Goal: Task Accomplishment & Management: Complete application form

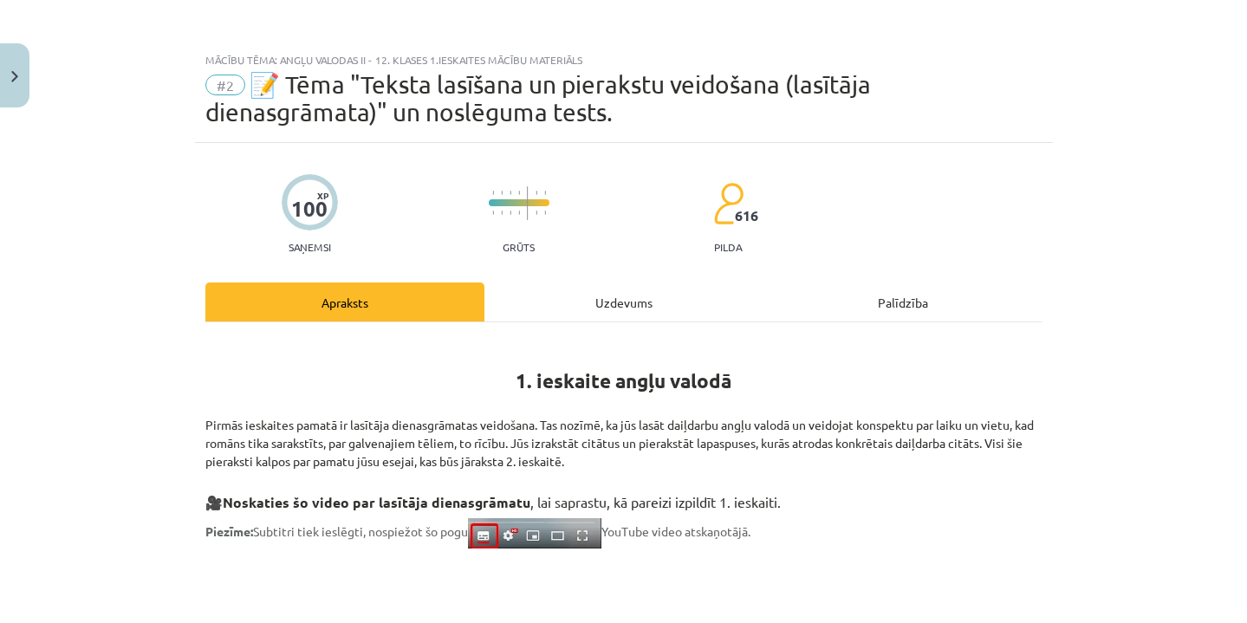
scroll to position [929, 0]
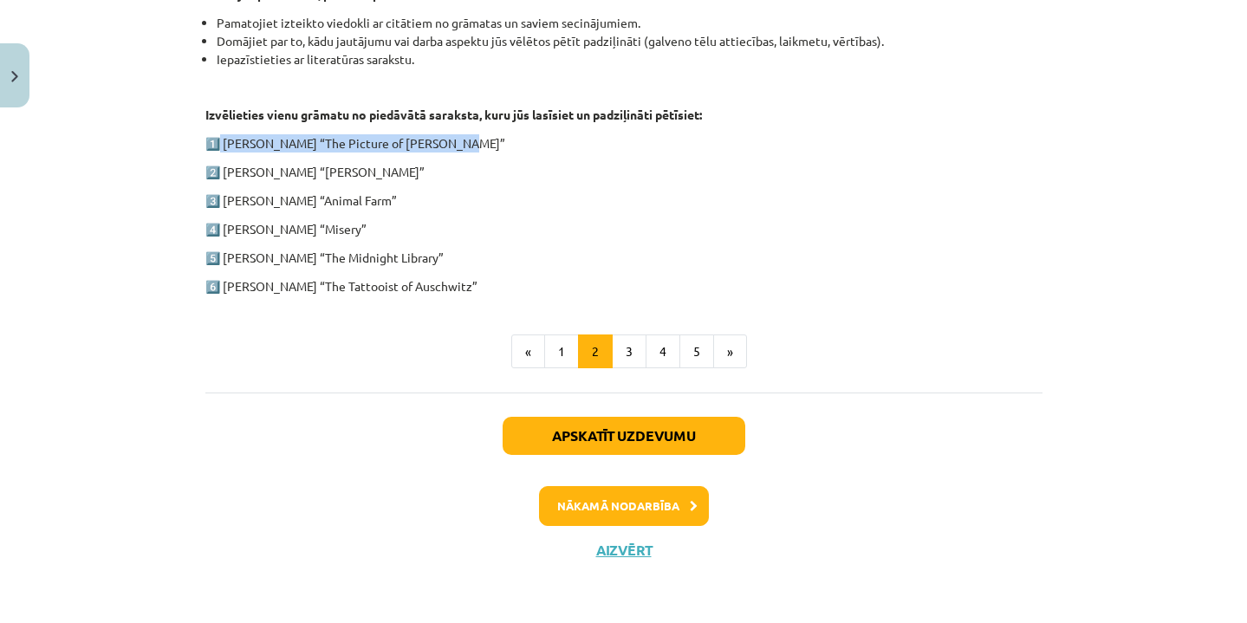
click at [603, 553] on button "Aizvērt" at bounding box center [624, 549] width 66 height 17
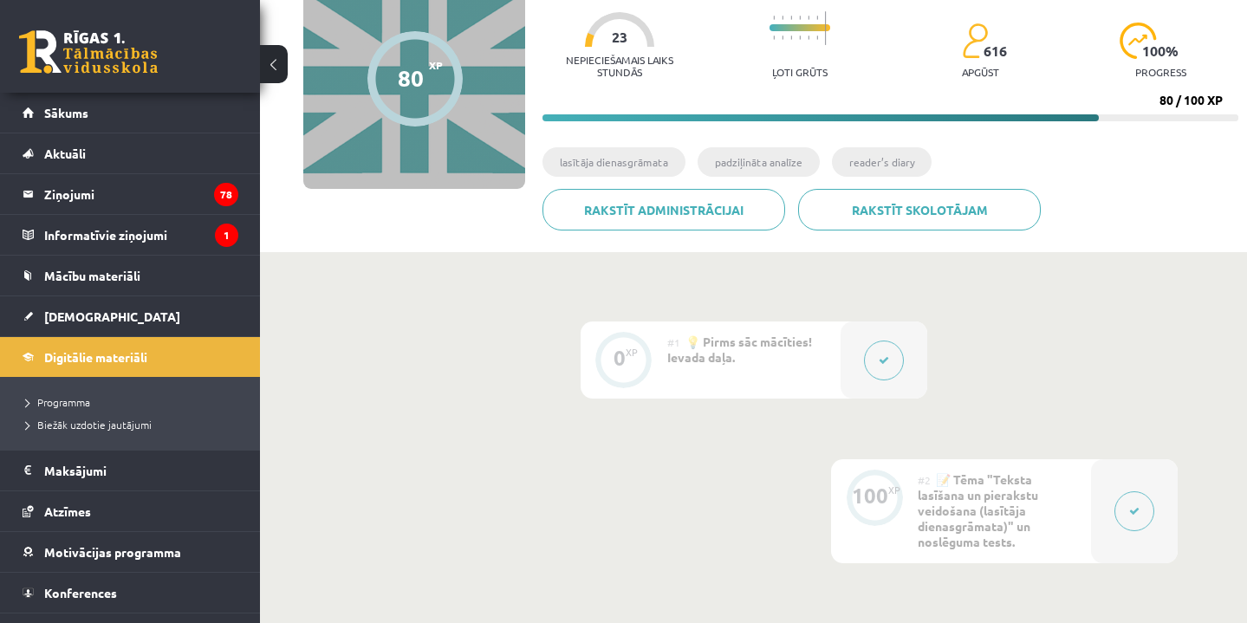
scroll to position [168, 0]
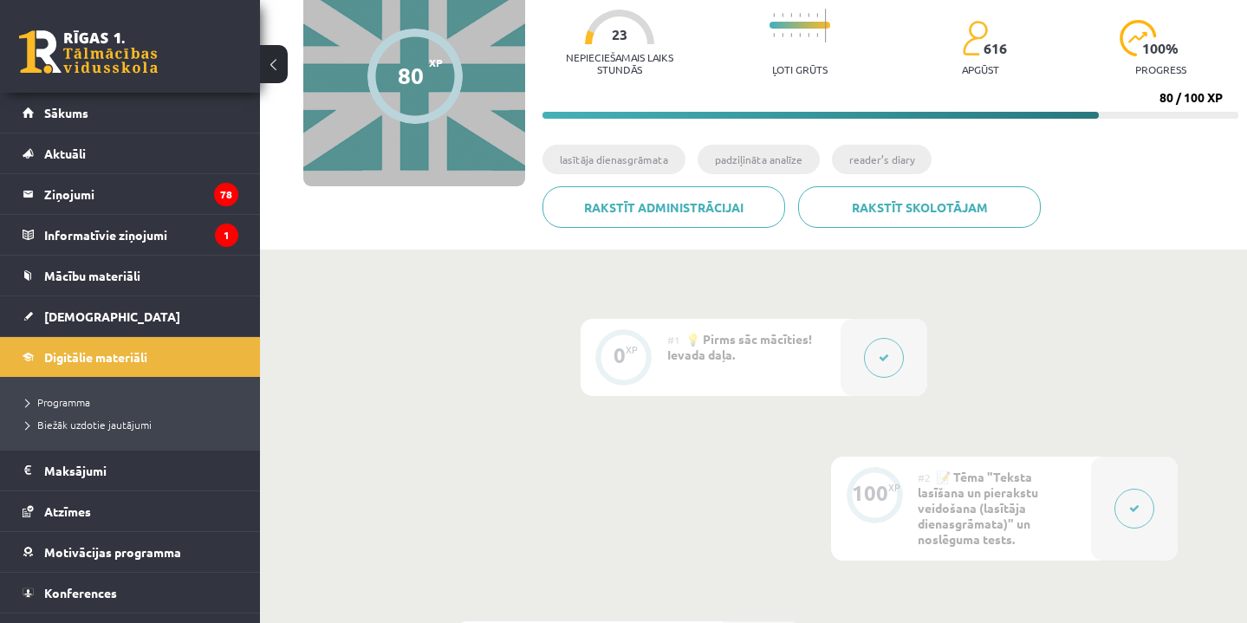
click at [1126, 499] on button at bounding box center [1134, 509] width 40 height 40
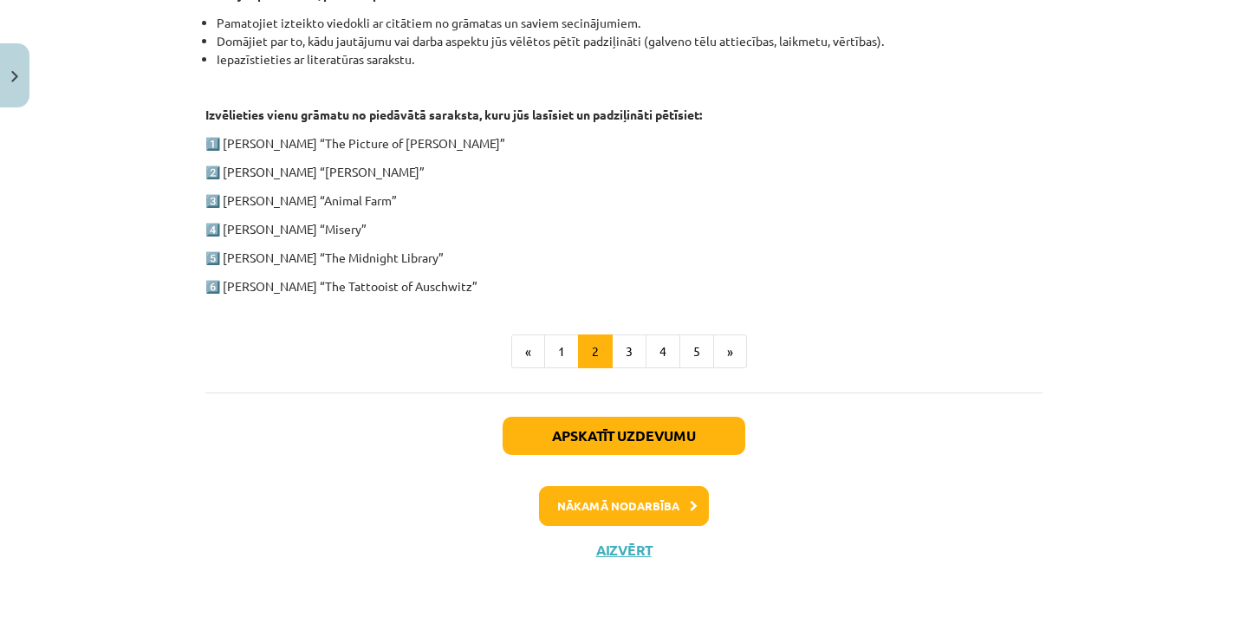
scroll to position [929, 0]
drag, startPoint x: 225, startPoint y: 146, endPoint x: 443, endPoint y: 146, distance: 217.4
click at [447, 146] on p "1️⃣ Oscar Wilde “The Picture of Dorian Gray”" at bounding box center [623, 143] width 837 height 18
copy p "Oscar Wilde “The Picture of Dorian Gray”"
click at [631, 552] on button "Aizvērt" at bounding box center [624, 549] width 66 height 17
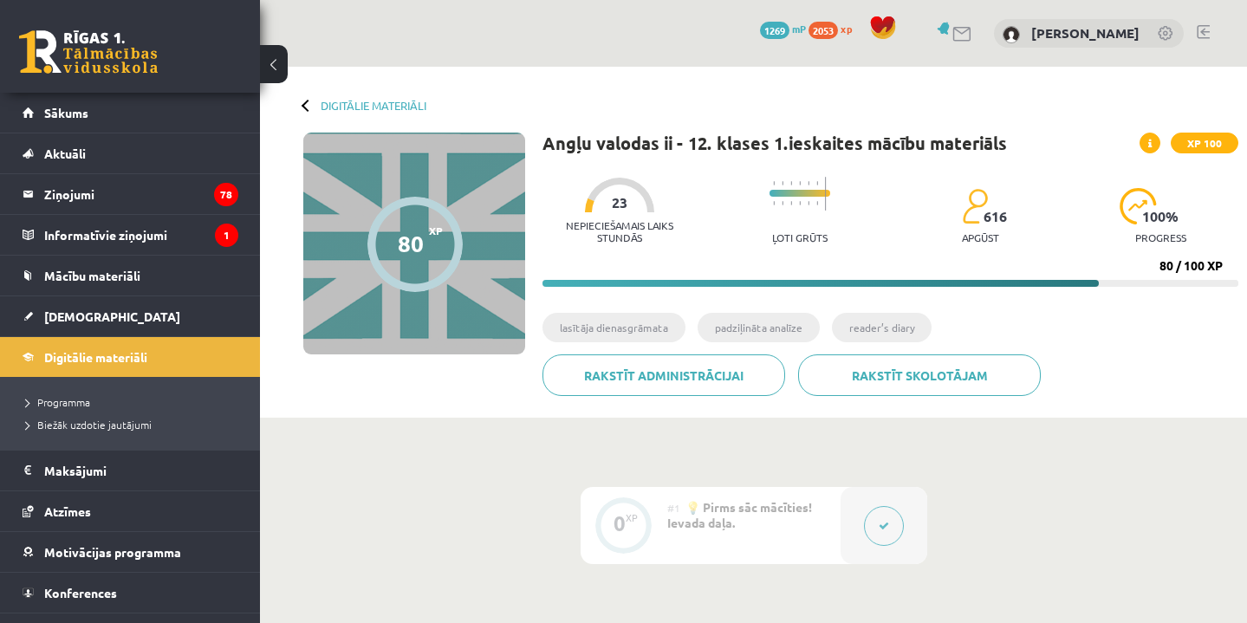
scroll to position [0, 0]
click at [359, 112] on div "Digitālie materiāli 80 XP XP 100 80 / 100 XP Angļu valodas ii - 12. klases 1.ie…" at bounding box center [753, 242] width 987 height 351
click at [374, 100] on link "Digitālie materiāli" at bounding box center [374, 105] width 106 height 13
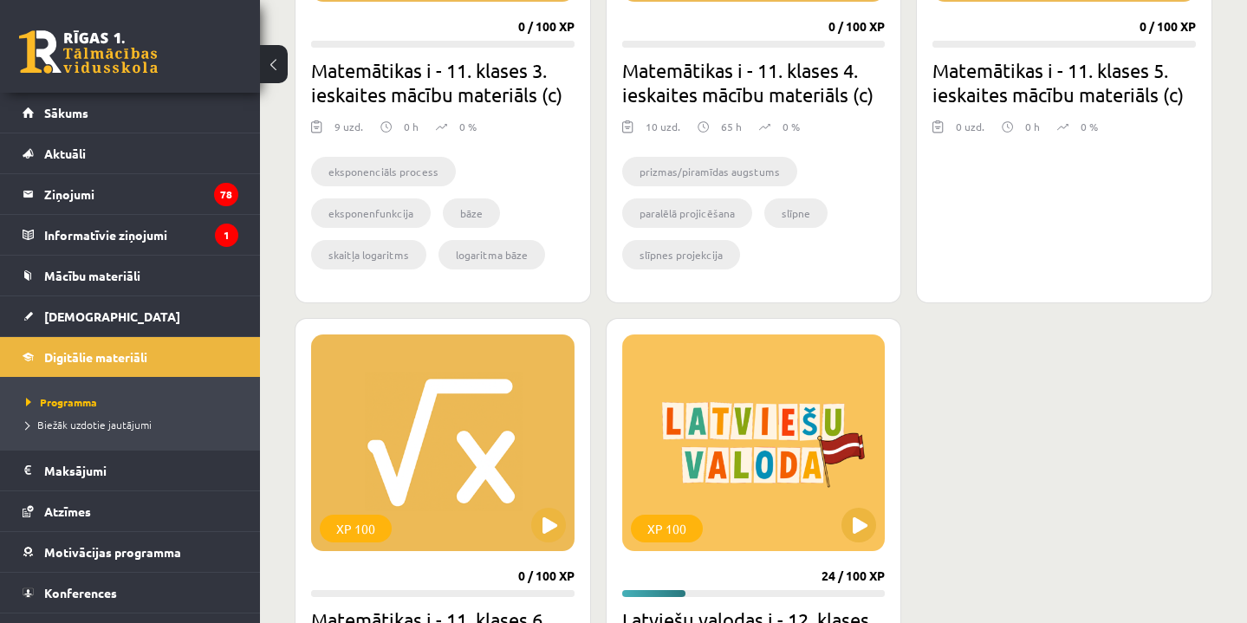
scroll to position [742, 0]
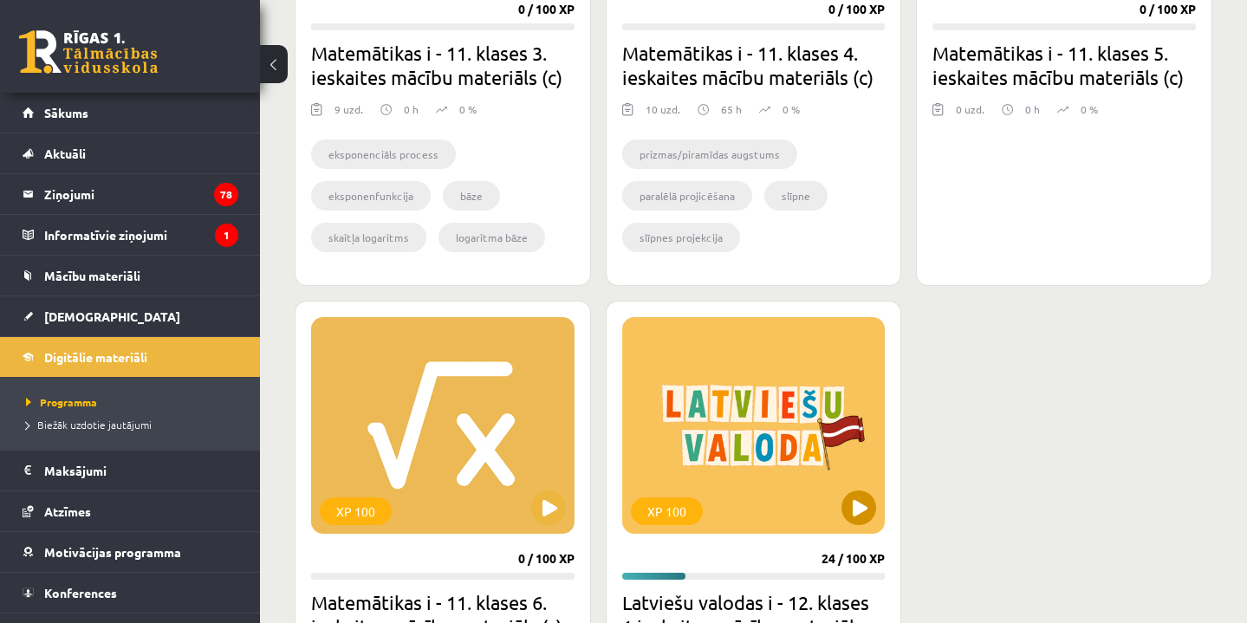
click at [865, 515] on button at bounding box center [858, 507] width 35 height 35
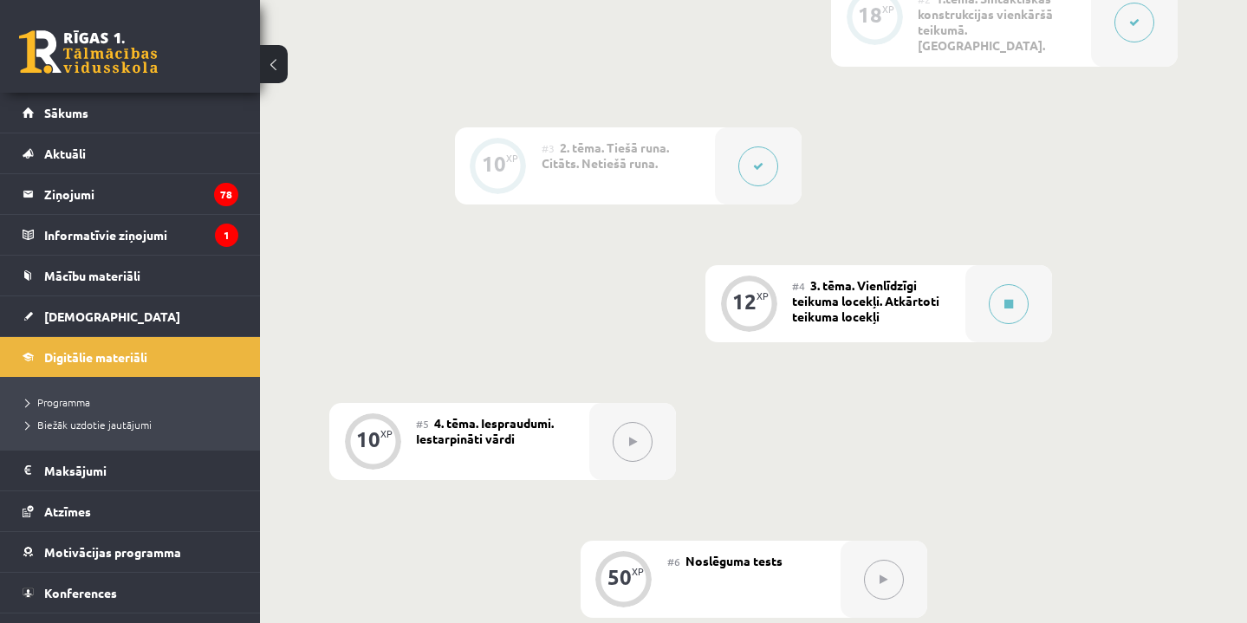
scroll to position [625, 0]
click at [1026, 291] on button at bounding box center [1008, 305] width 40 height 40
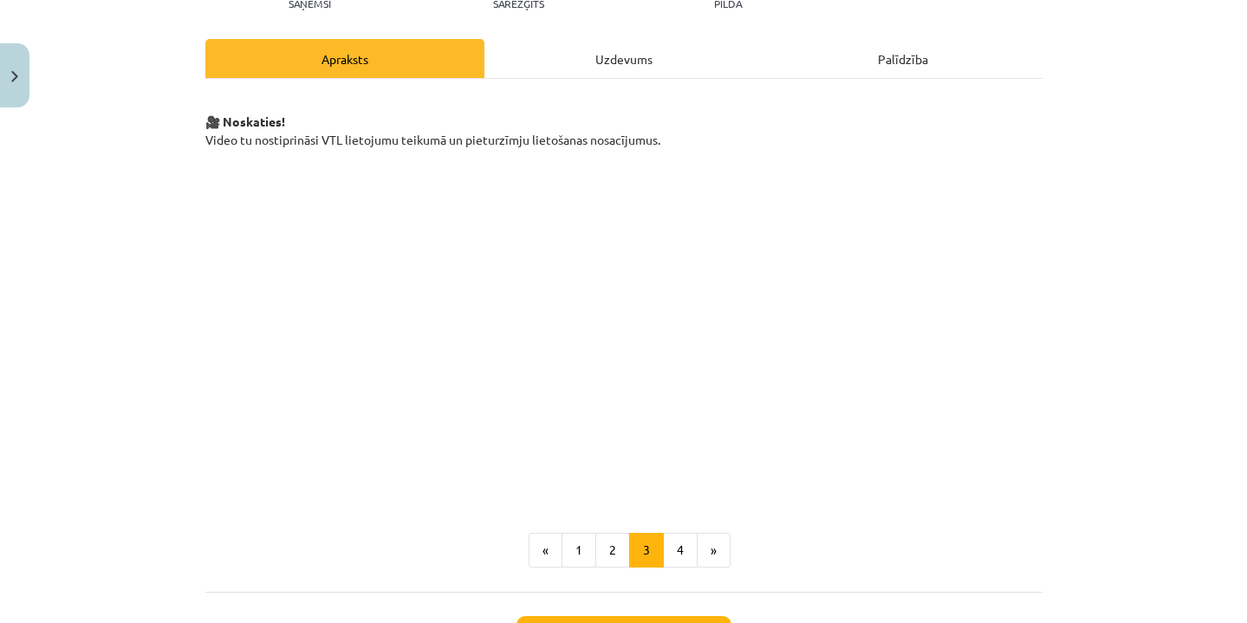
scroll to position [210, 0]
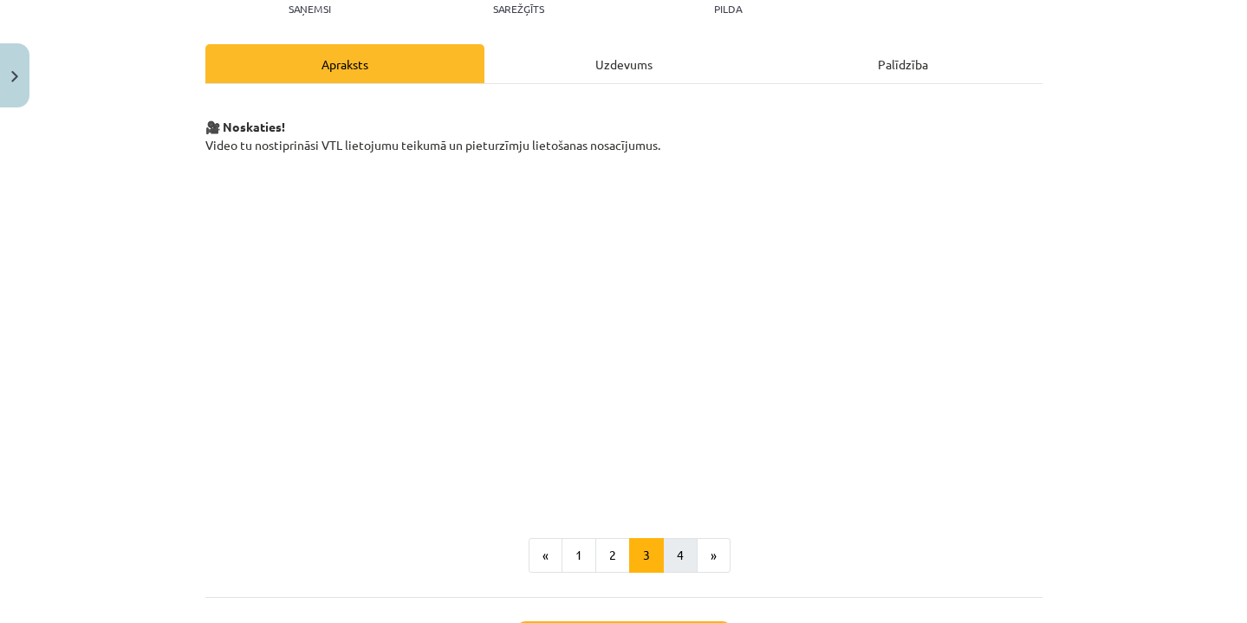
click at [683, 562] on button "4" at bounding box center [680, 555] width 35 height 35
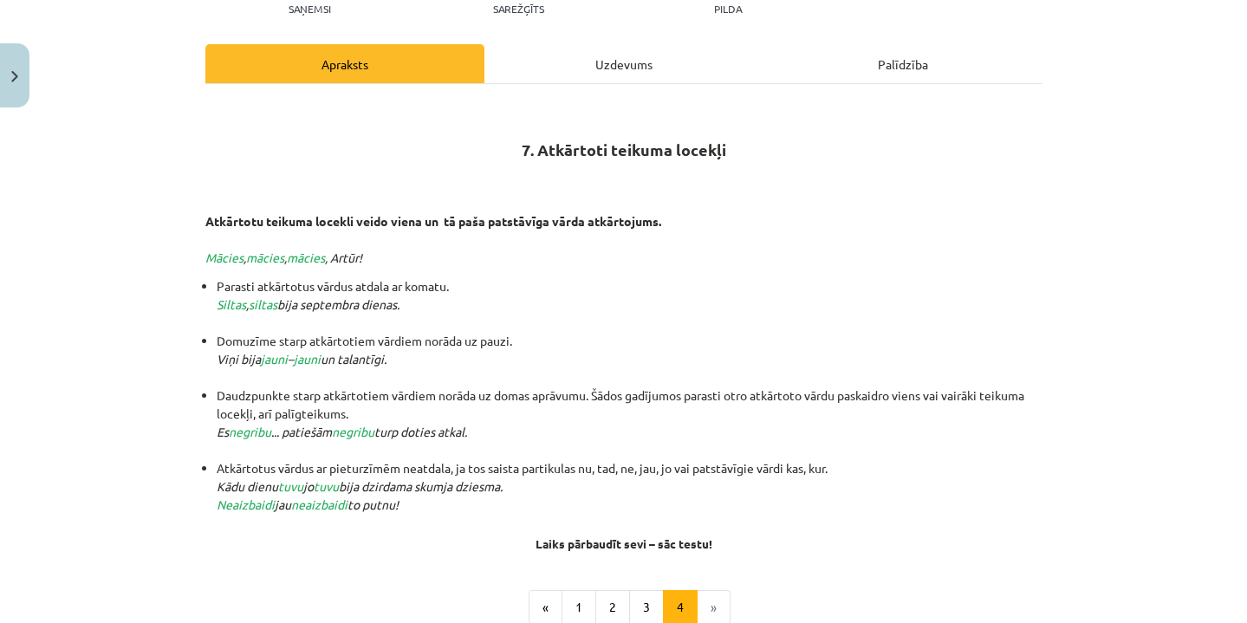
scroll to position [310, 0]
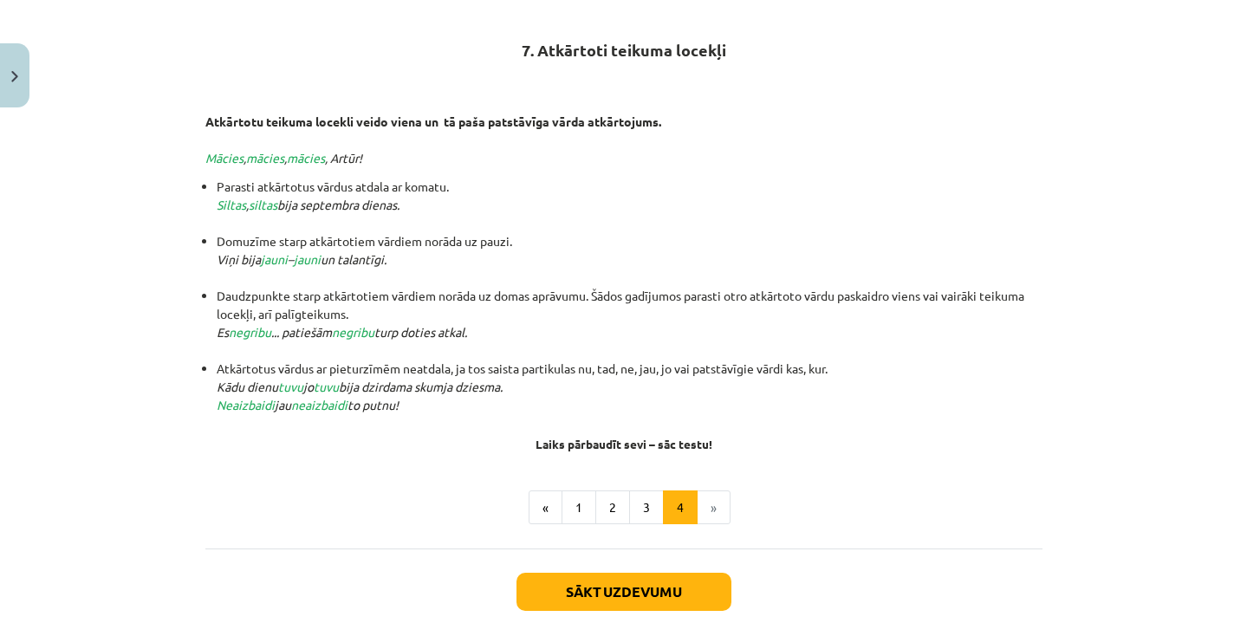
click at [724, 512] on li "»" at bounding box center [713, 507] width 33 height 35
click at [709, 499] on li "»" at bounding box center [713, 507] width 33 height 35
click at [630, 591] on button "Sākt uzdevumu" at bounding box center [623, 592] width 215 height 38
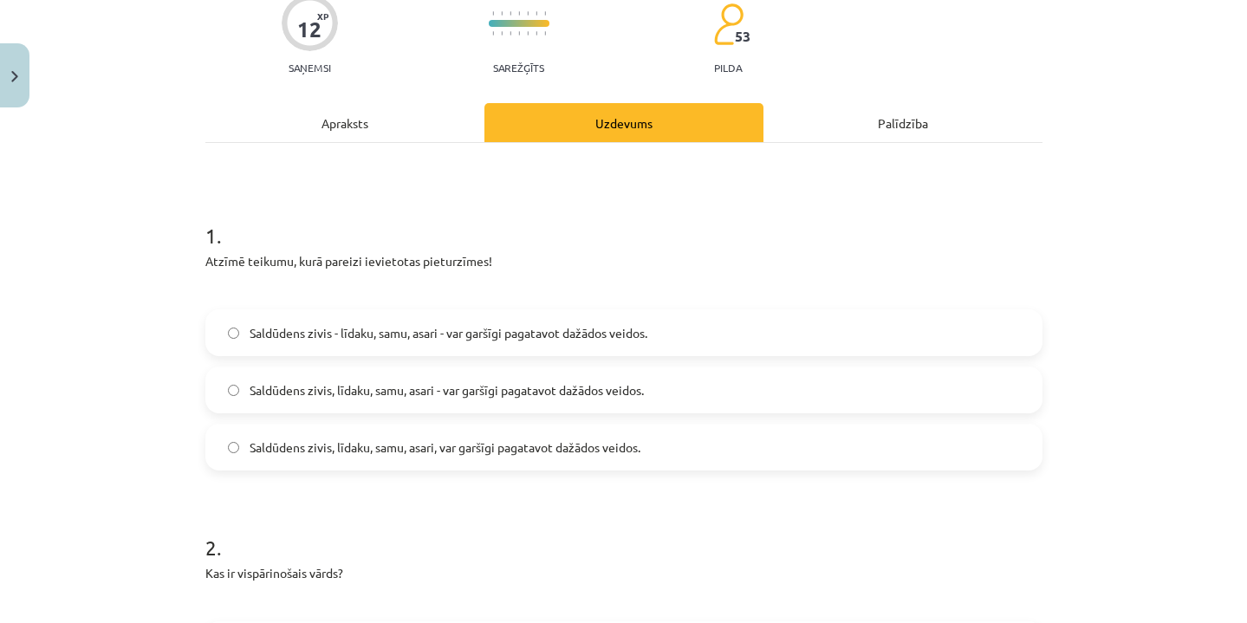
scroll to position [162, 0]
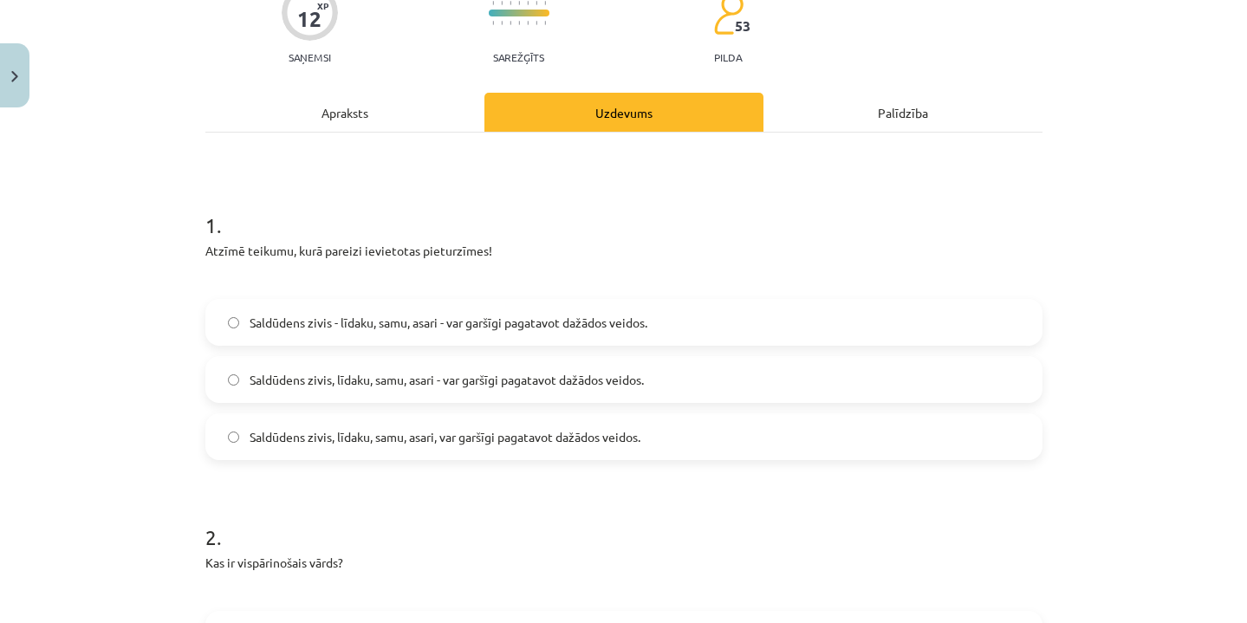
click at [532, 372] on span "Saldūdens zivis, līdaku, samu, asari - var garšīgi pagatavot dažādos veidos." at bounding box center [446, 380] width 394 height 18
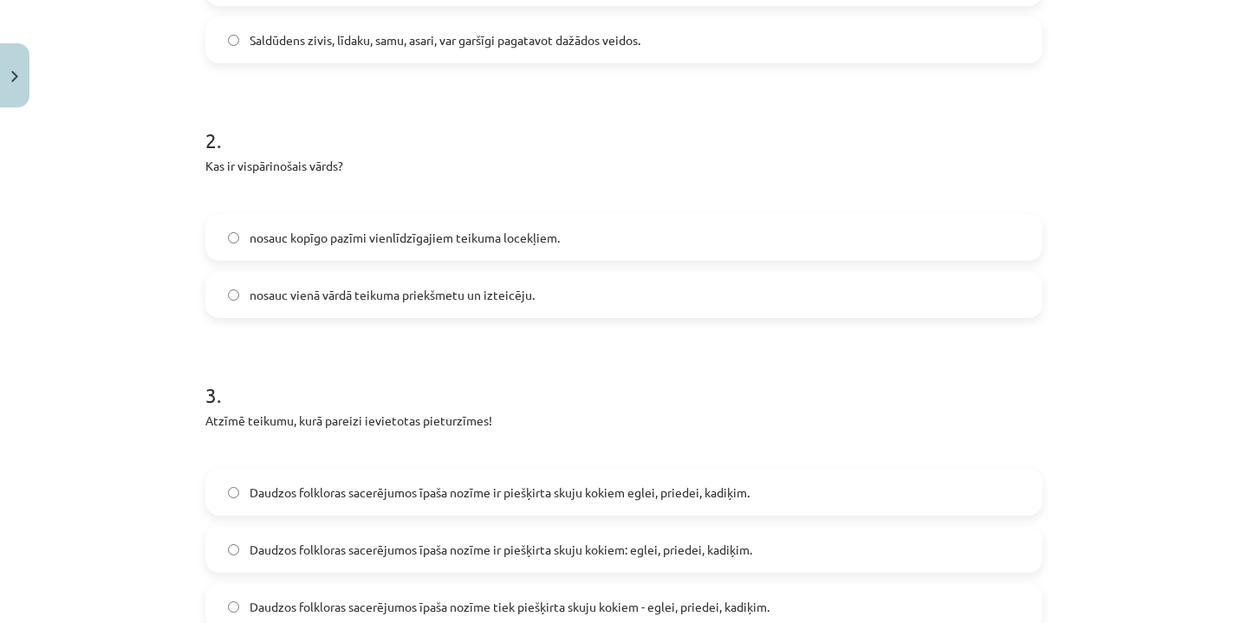
scroll to position [560, 0]
click at [457, 232] on span "nosauc kopīgo pazīmi vienlīdzīgajiem teikuma locekļiem." at bounding box center [404, 237] width 310 height 18
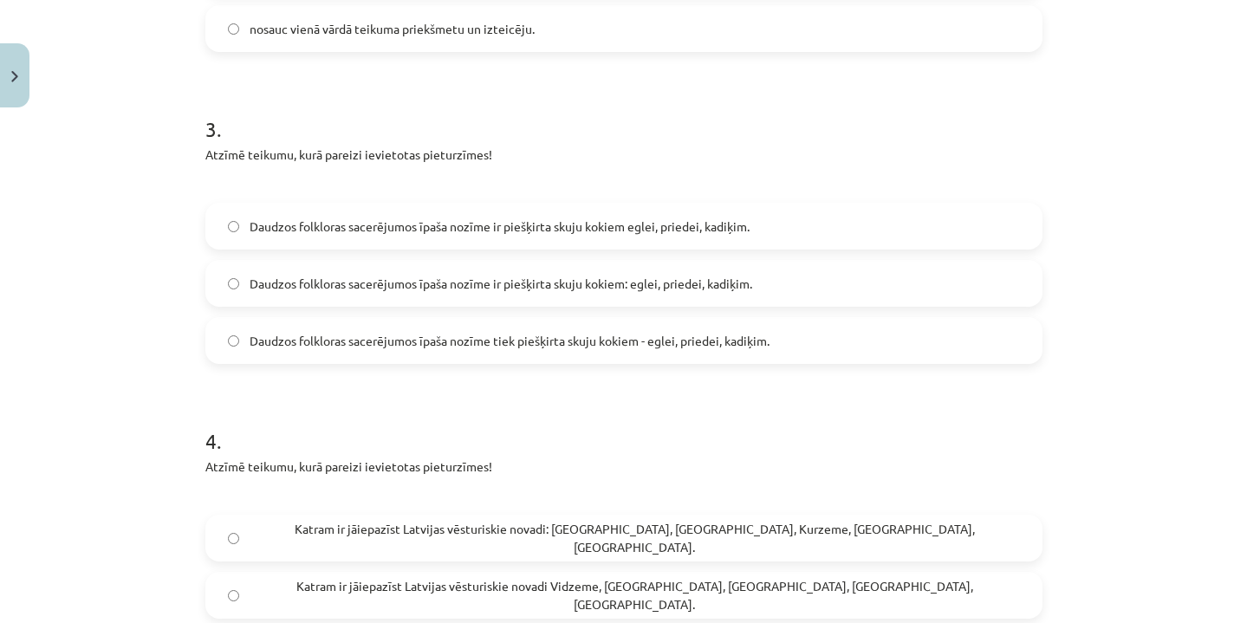
scroll to position [827, 0]
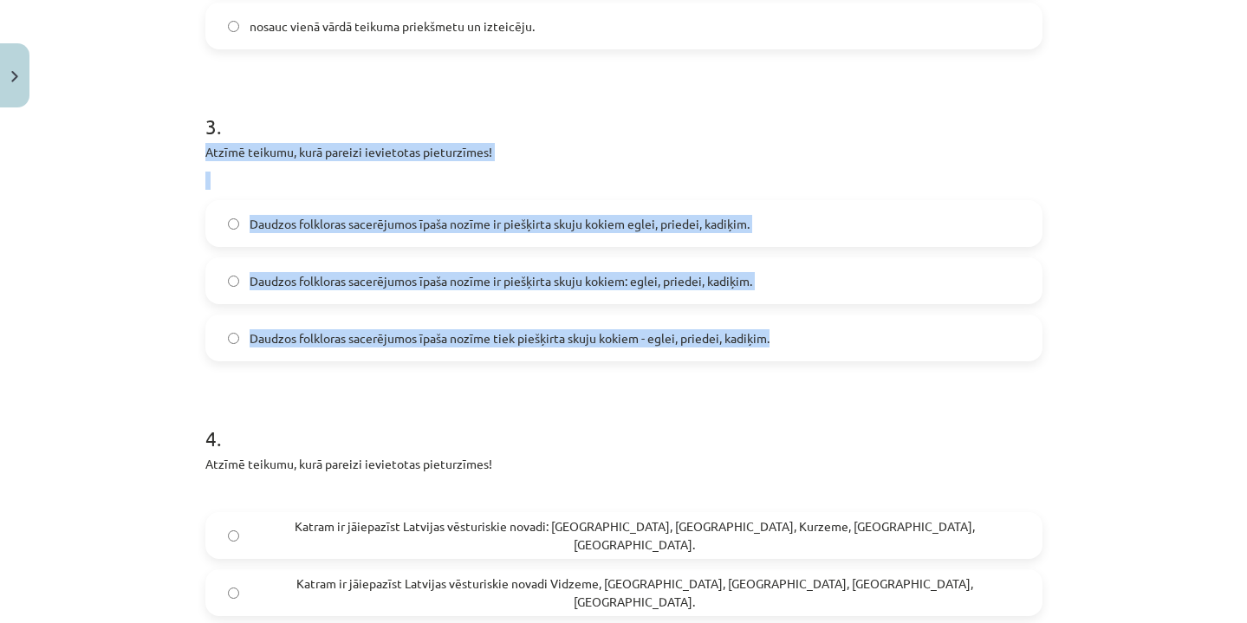
drag, startPoint x: 199, startPoint y: 153, endPoint x: 714, endPoint y: 354, distance: 552.4
click at [714, 356] on div "12 XP Saņemsi Sarežģīts 53 pilda Apraksts Uzdevums Palīdzība 1 . Atzīmē teikumu…" at bounding box center [624, 428] width 858 height 2281
copy div "Atzīmē teikumu, kurā pareizi ievietotas pieturzīmes! Daudzos folkloras sacerēju…"
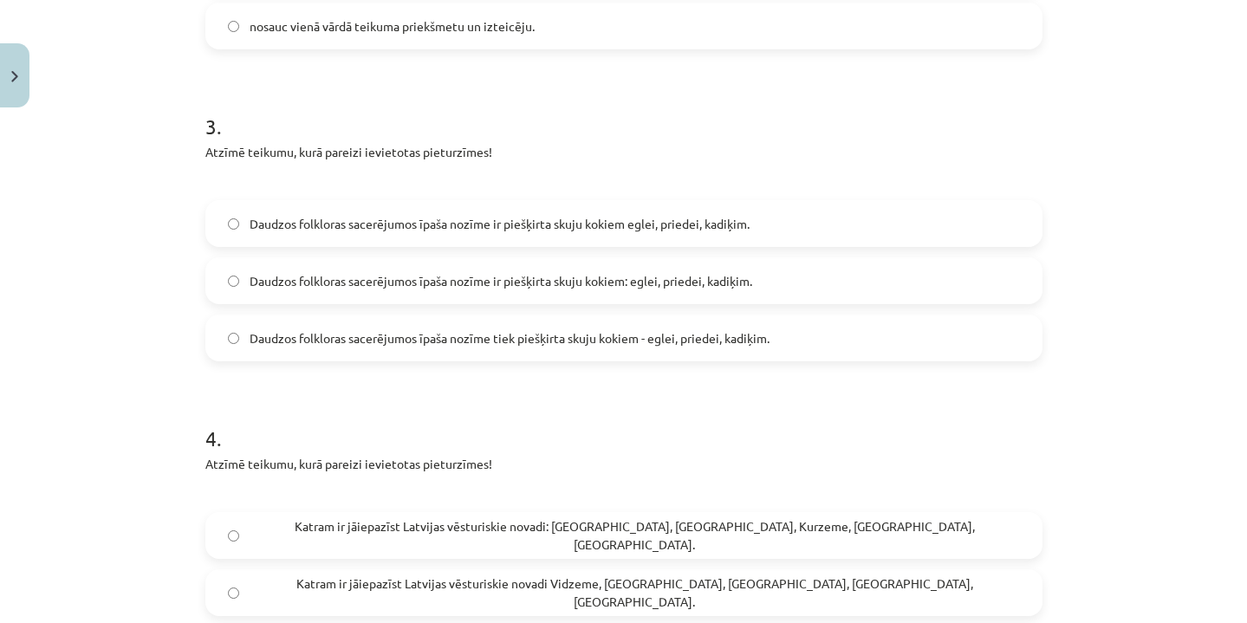
click at [351, 220] on span "Daudzos folkloras sacerējumos īpaša nozīme ir piešķirta skuju kokiem eglei, pri…" at bounding box center [499, 224] width 500 height 18
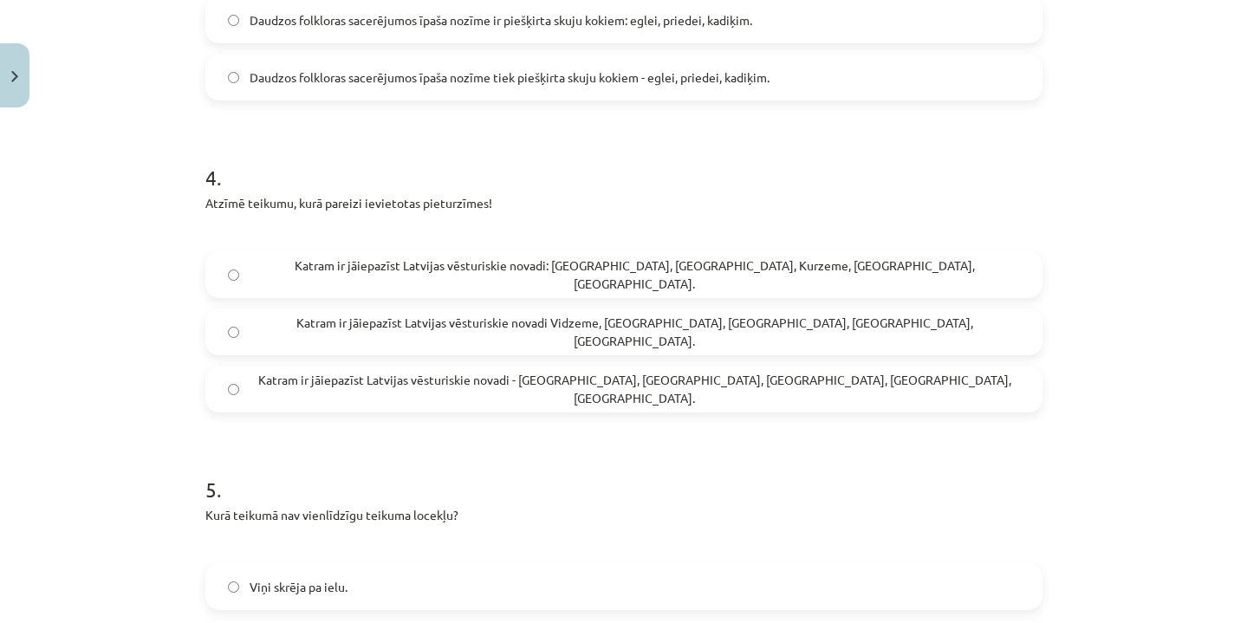
scroll to position [1089, 0]
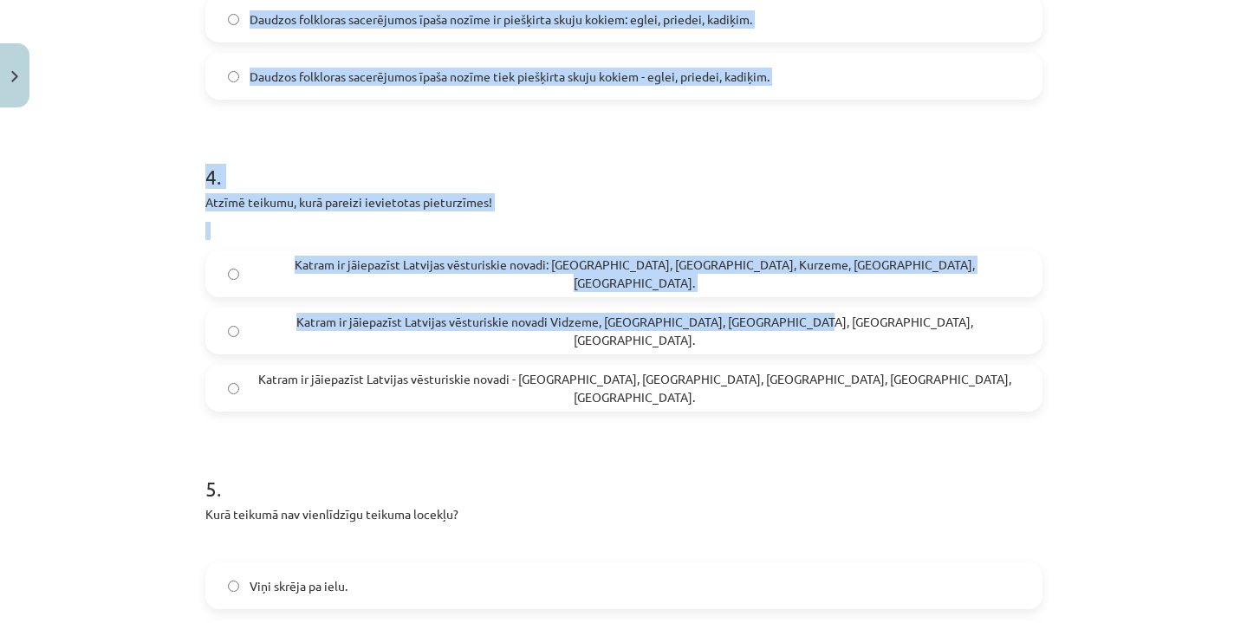
drag, startPoint x: 172, startPoint y: 193, endPoint x: 661, endPoint y: 353, distance: 514.2
click at [664, 353] on div "Mācību tēma: Latviešu valodas i - 12. klases 1.ieskaites mācību materiāls (c) #…" at bounding box center [623, 311] width 1247 height 623
click at [661, 352] on label "Katram ir jāiepazīst Latvijas vēsturiskie novadi Vidzeme, Latgale, Kurzeme, Zem…" at bounding box center [623, 330] width 833 height 43
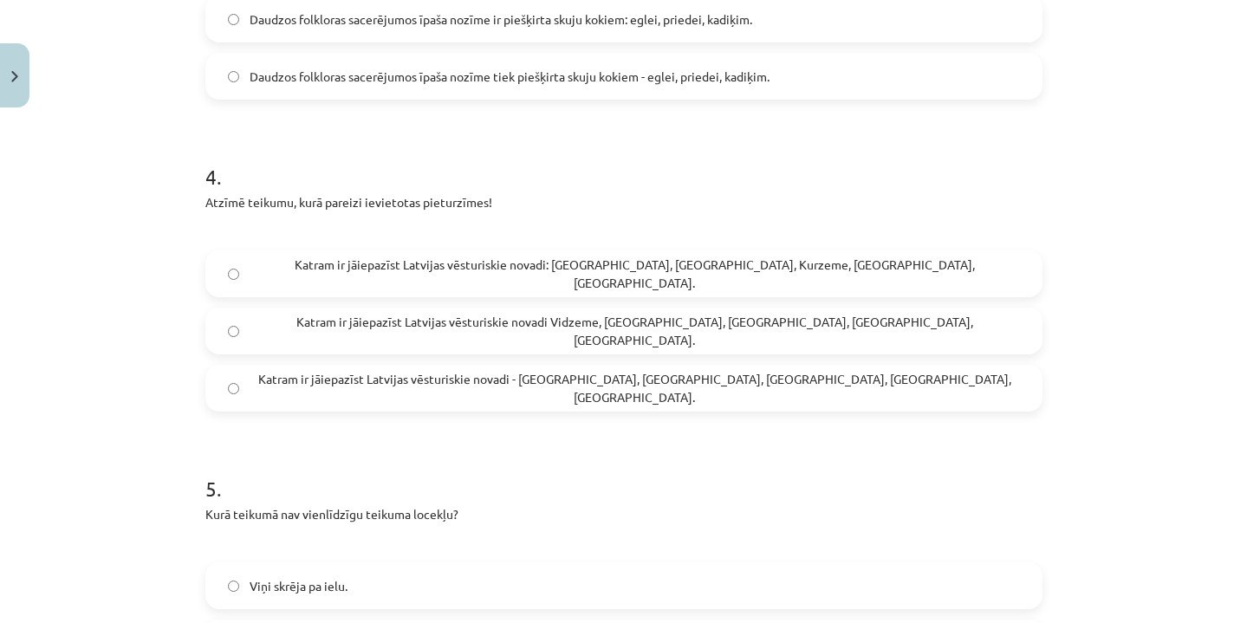
click at [298, 275] on span "Katram ir jāiepazīst Latvijas vēsturiskie novadi: Vidzeme, Latgale, Kurzeme, Ze…" at bounding box center [634, 274] width 770 height 36
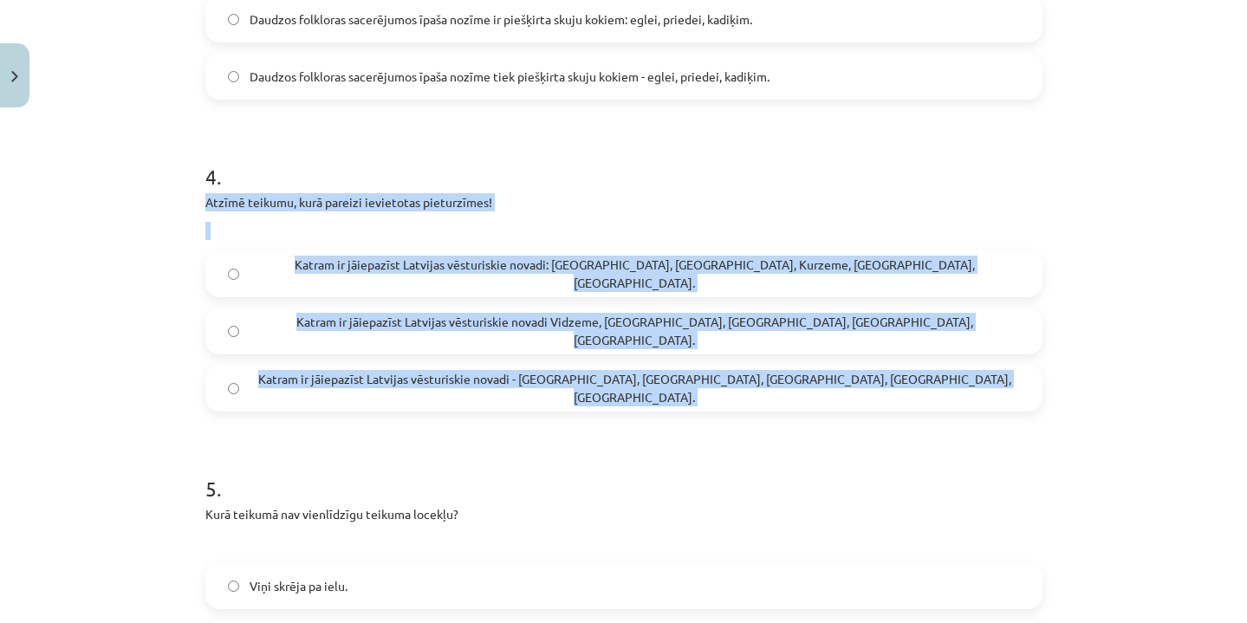
drag, startPoint x: 195, startPoint y: 204, endPoint x: 729, endPoint y: 433, distance: 581.3
click at [729, 434] on div "12 XP Saņemsi Sarežģīts 53 pilda Apraksts Uzdevums Palīdzība 1 . Atzīmē teikumu…" at bounding box center [624, 166] width 858 height 2281
copy div "Atzīmē teikumu, kurā pareizi ievietotas pieturzīmes! Katram ir jāiepazīst Latvi…"
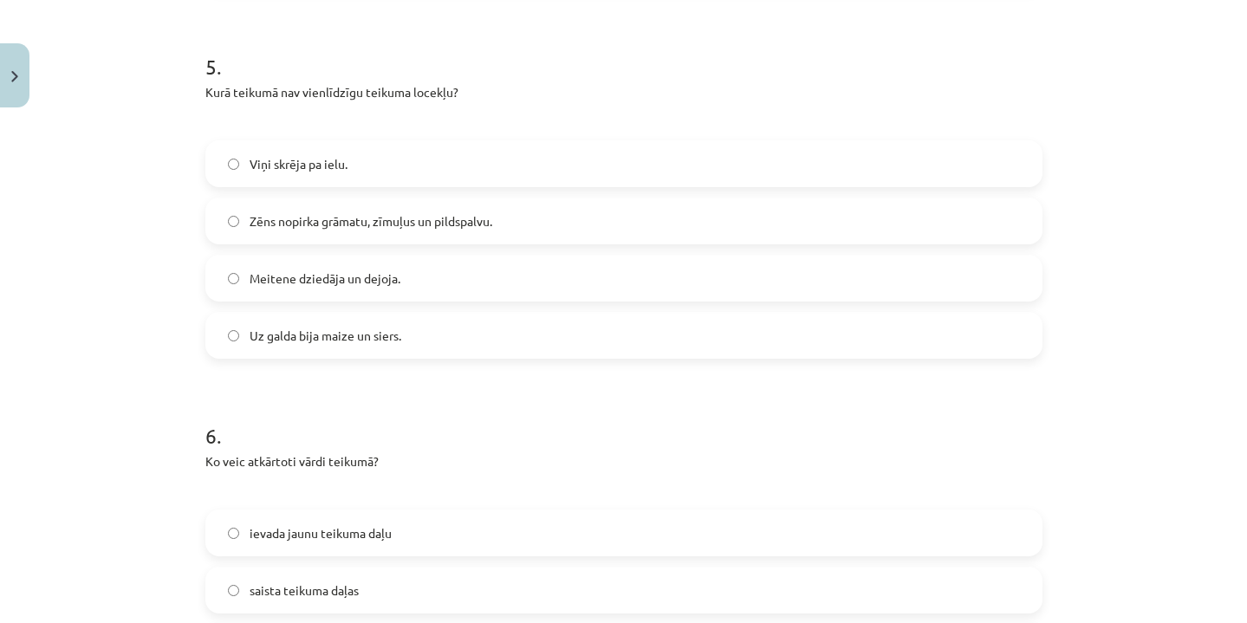
scroll to position [1512, 0]
click at [212, 74] on h1 "5 ." at bounding box center [623, 50] width 837 height 54
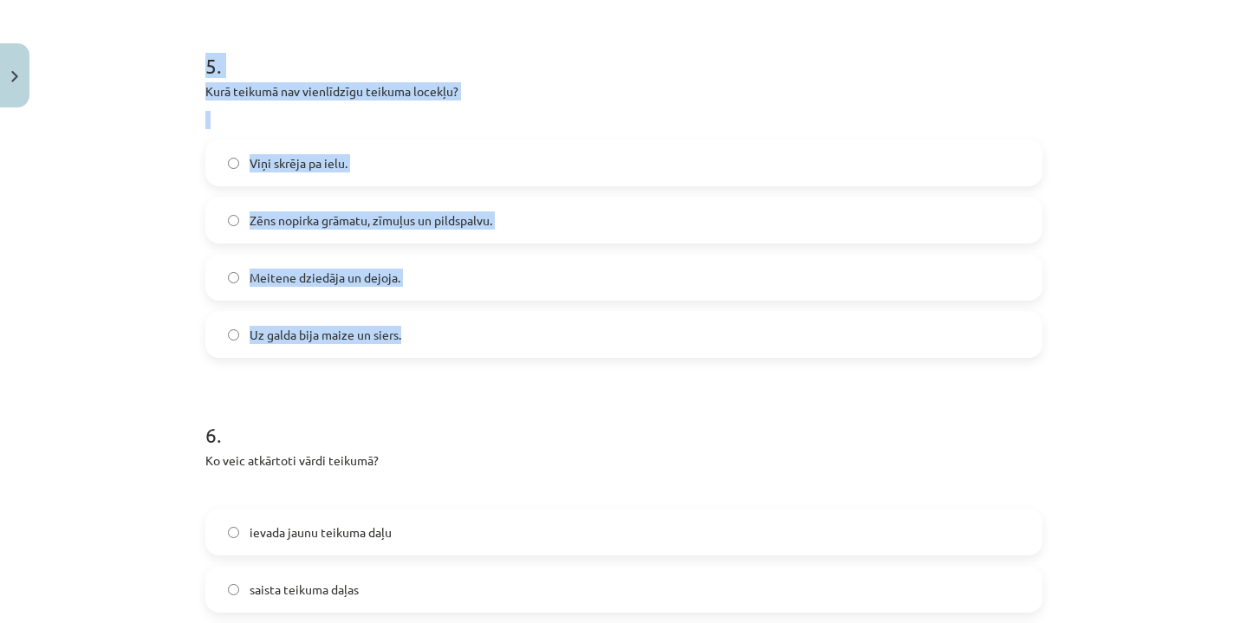
drag, startPoint x: 204, startPoint y: 66, endPoint x: 490, endPoint y: 349, distance: 402.4
click at [490, 352] on div "5 . Kurā teikumā nav vienlīdzīgu teikuma locekļu? Viņi skrēja pa ielu. Zēns nop…" at bounding box center [623, 190] width 837 height 334
copy div "5 . Kurā teikumā nav vienlīdzīgu teikuma locekļu? Viņi skrēja pa ielu. Zēns nop…"
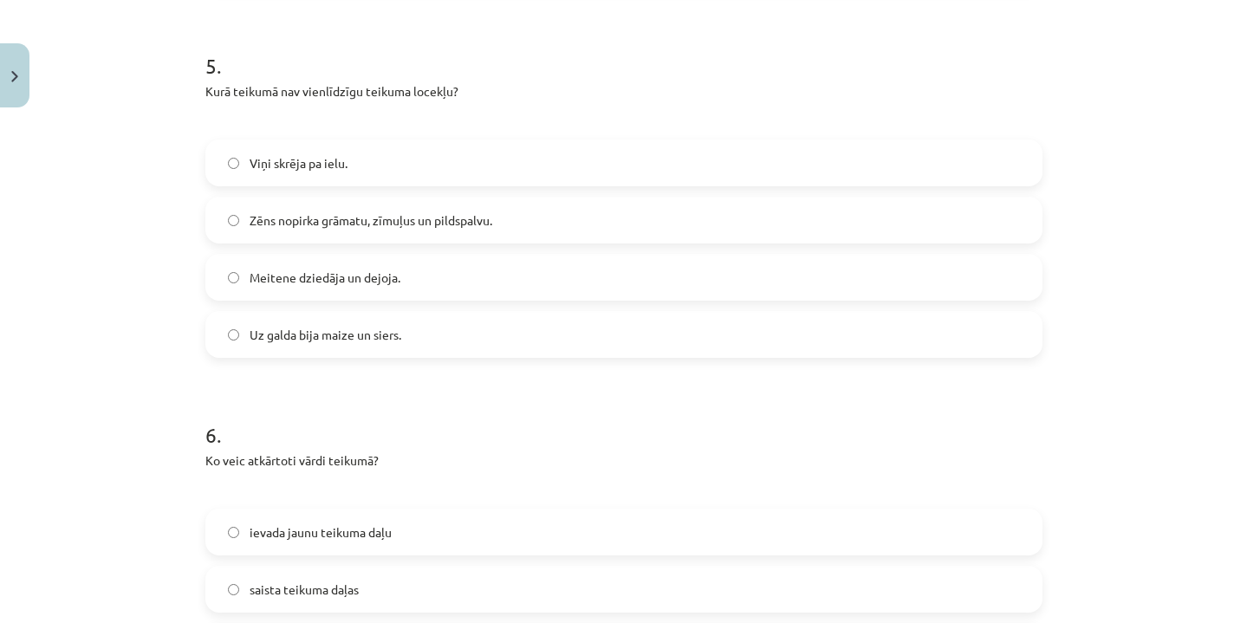
click at [490, 172] on label "Viņi skrēja pa ielu." at bounding box center [623, 162] width 833 height 43
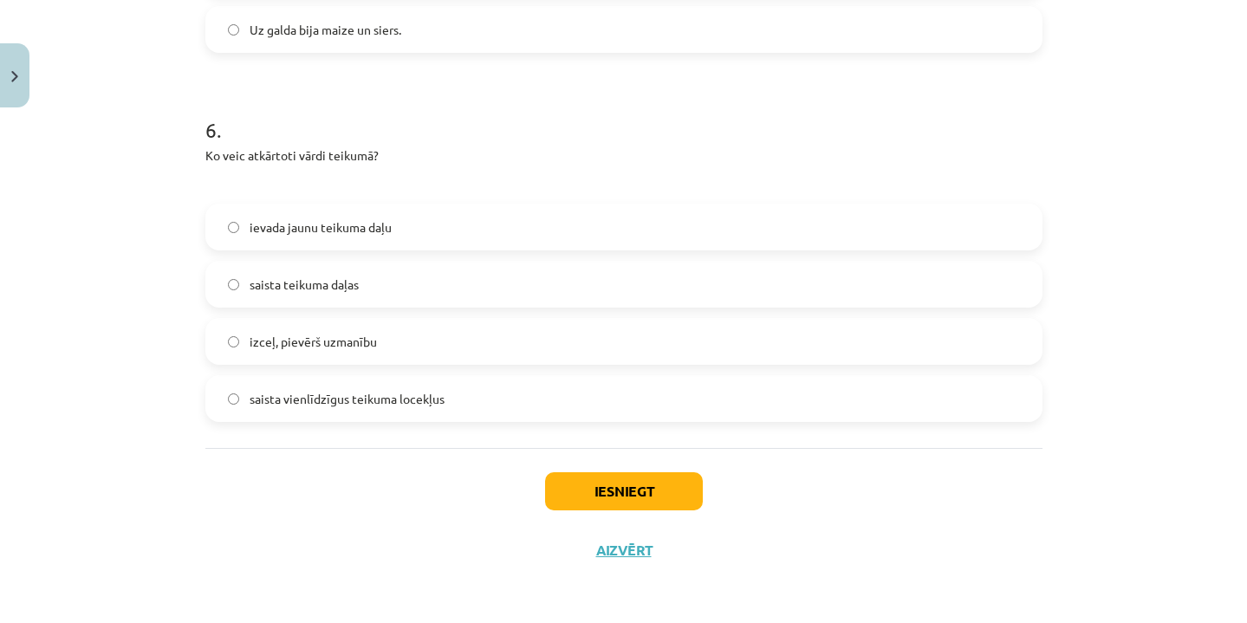
scroll to position [1819, 0]
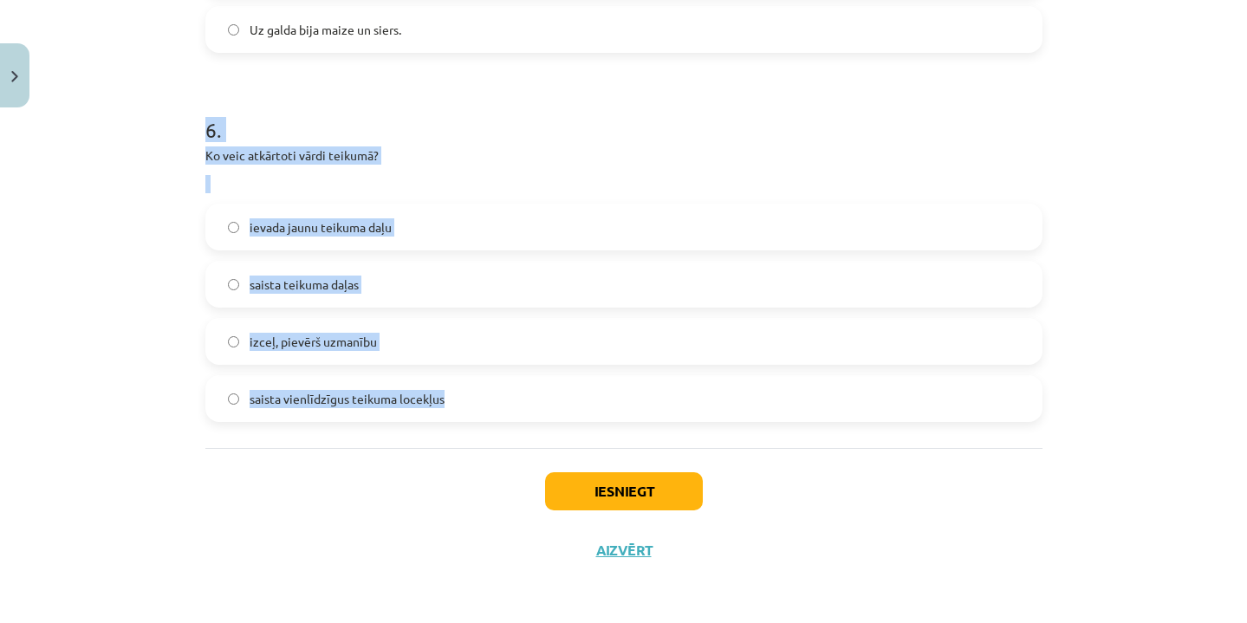
drag, startPoint x: 204, startPoint y: 131, endPoint x: 456, endPoint y: 395, distance: 364.6
click at [456, 395] on div "6 . Ko veic atkārtoti vārdi teikumā? ievada jaunu teikuma daļu saista teikuma d…" at bounding box center [623, 254] width 837 height 334
copy div "6 . Ko veic atkārtoti vārdi teikumā? ievada jaunu teikuma daļu saista teikuma d…"
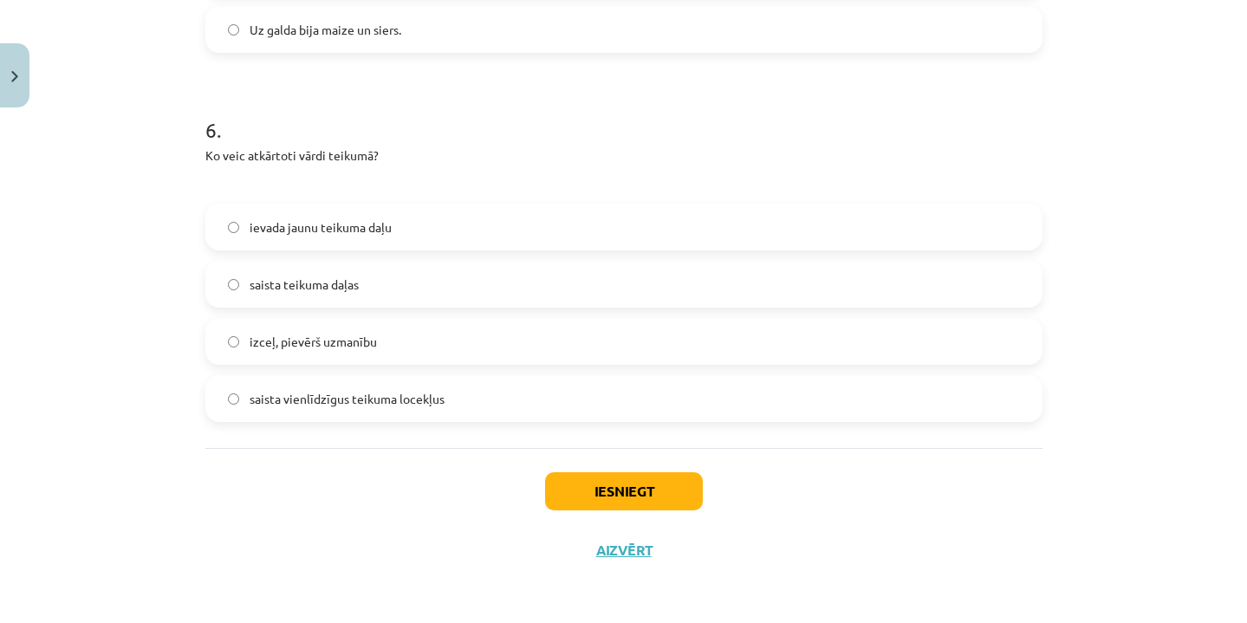
click at [396, 323] on label "izceļ, pievērš uzmanību" at bounding box center [623, 341] width 833 height 43
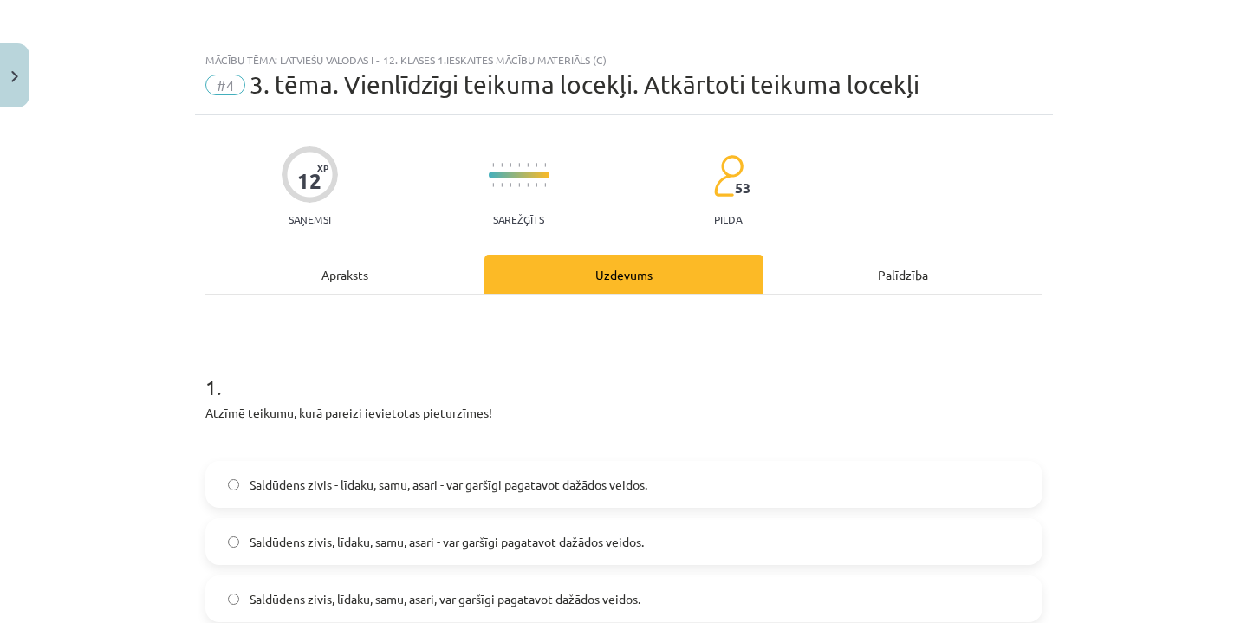
scroll to position [0, 0]
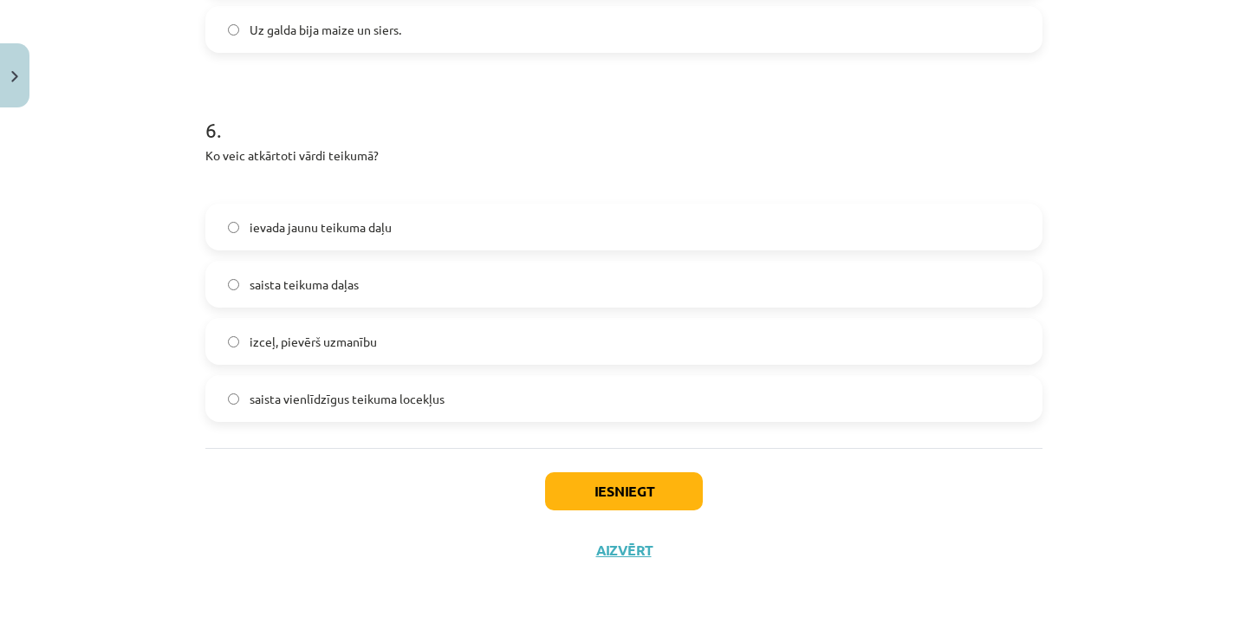
click at [608, 484] on button "Iesniegt" at bounding box center [624, 491] width 158 height 38
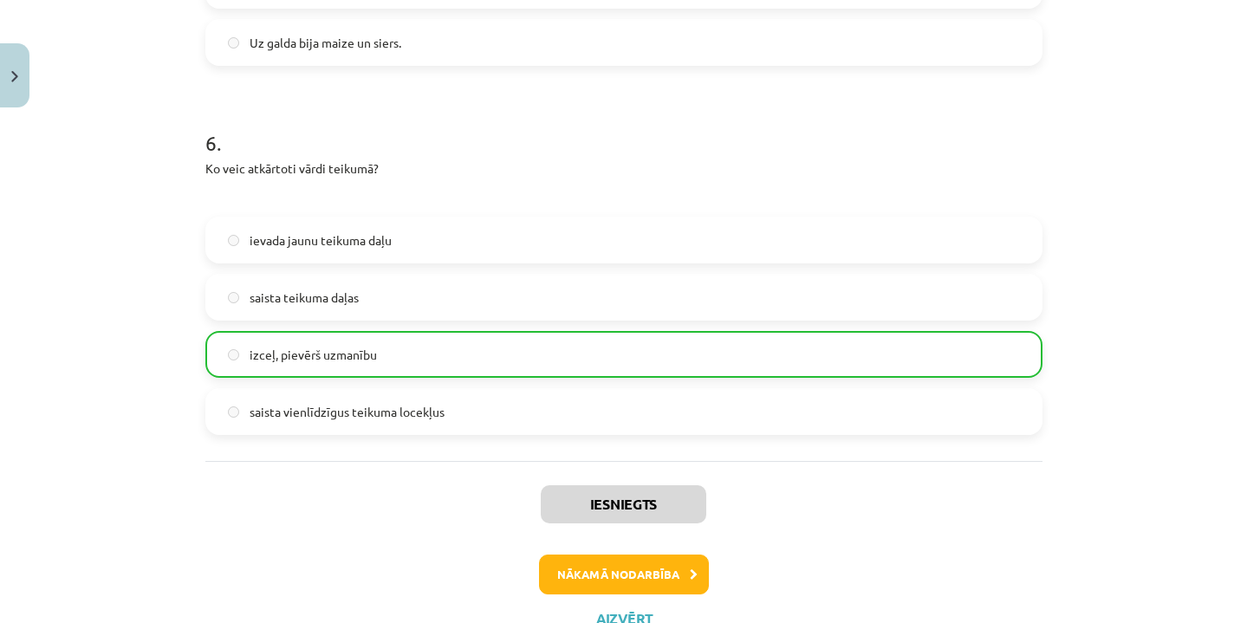
scroll to position [1807, 0]
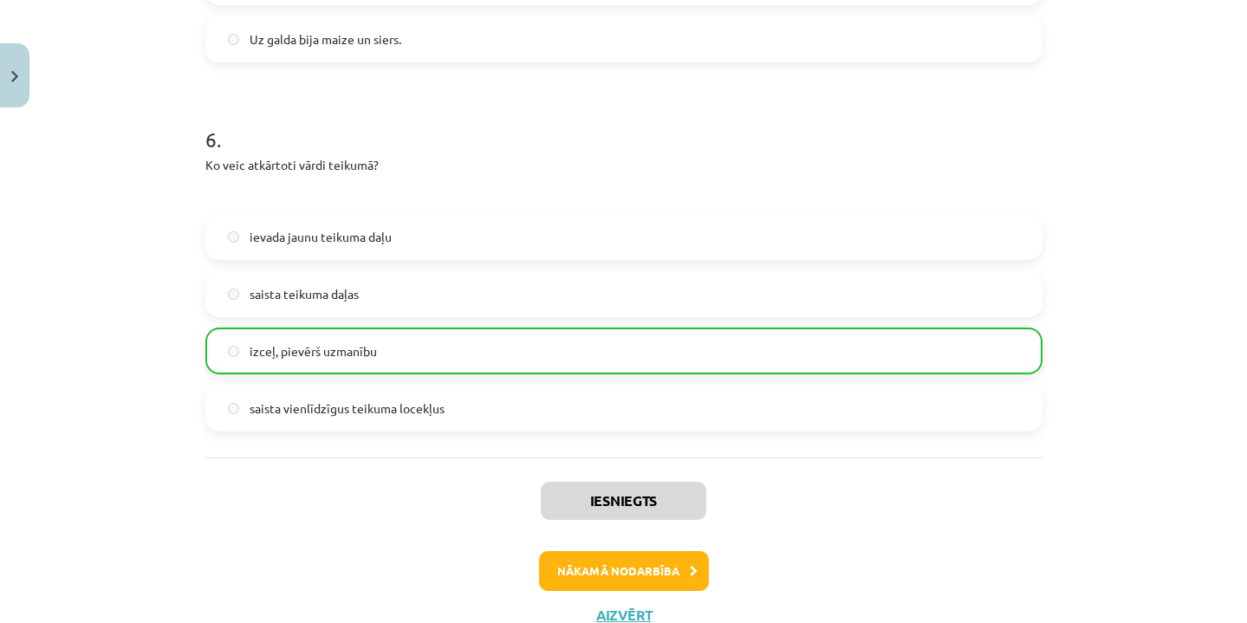
click at [607, 572] on button "Nākamā nodarbība" at bounding box center [624, 571] width 170 height 40
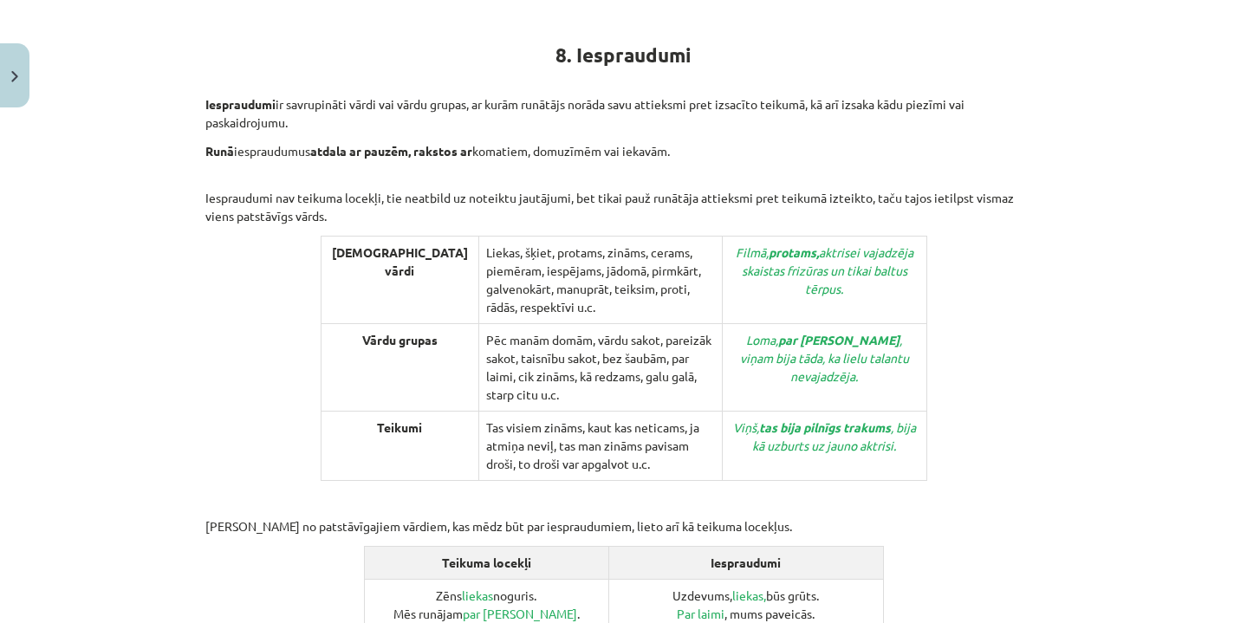
scroll to position [297, 0]
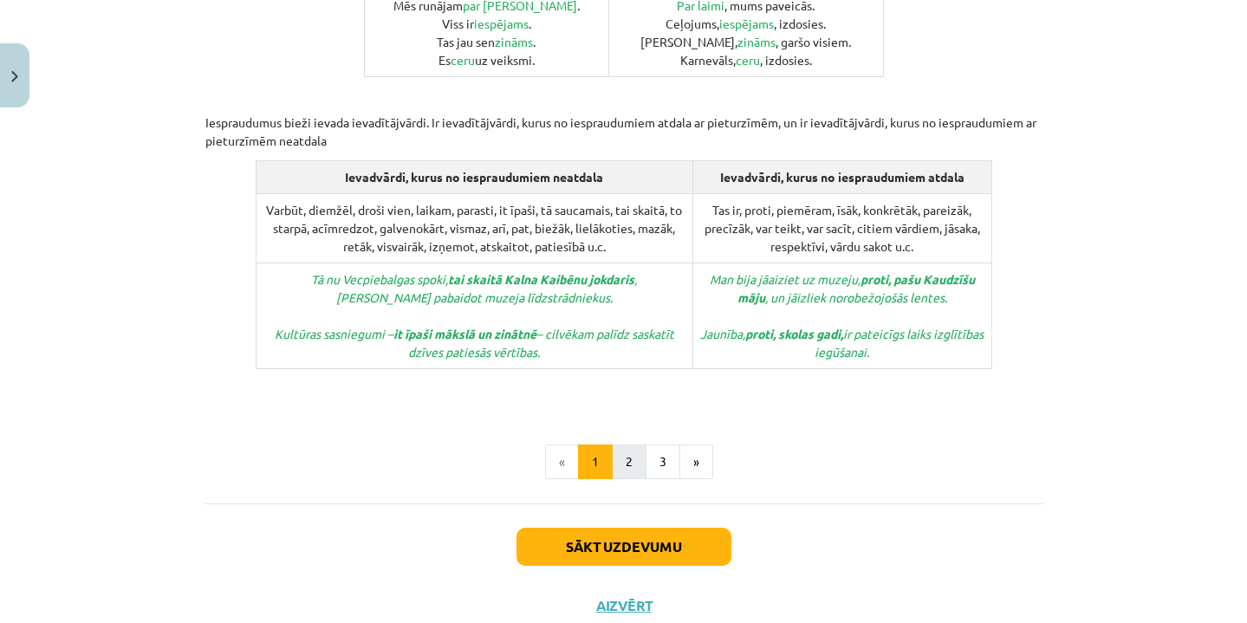
click at [631, 444] on button "2" at bounding box center [629, 461] width 35 height 35
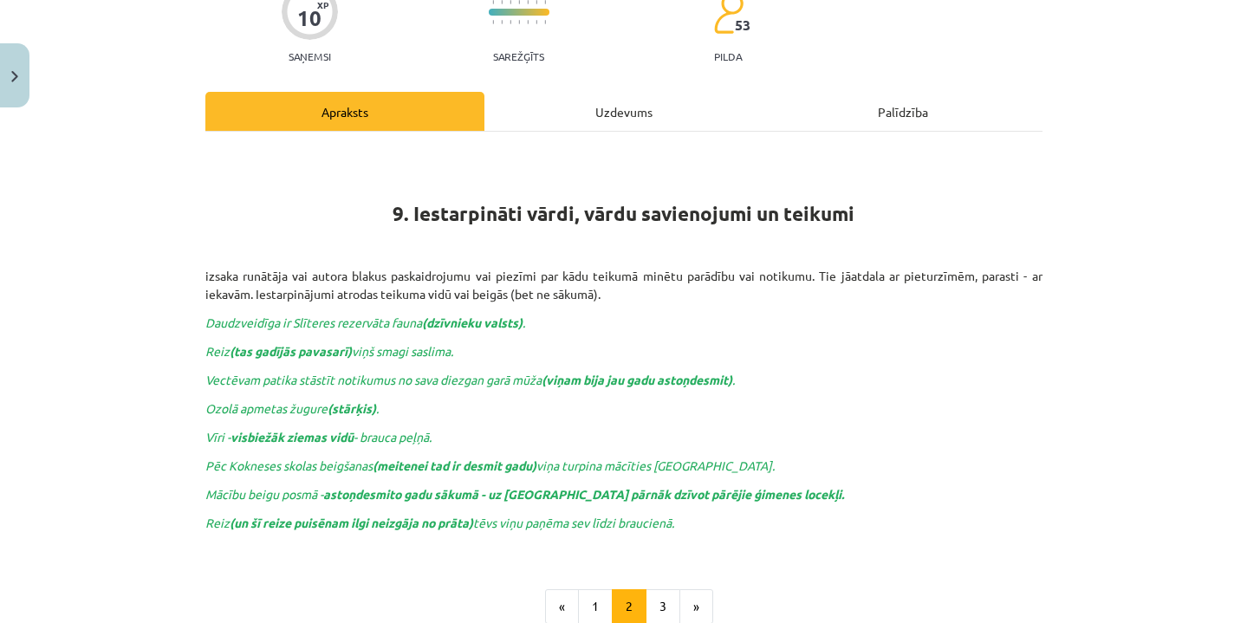
scroll to position [162, 0]
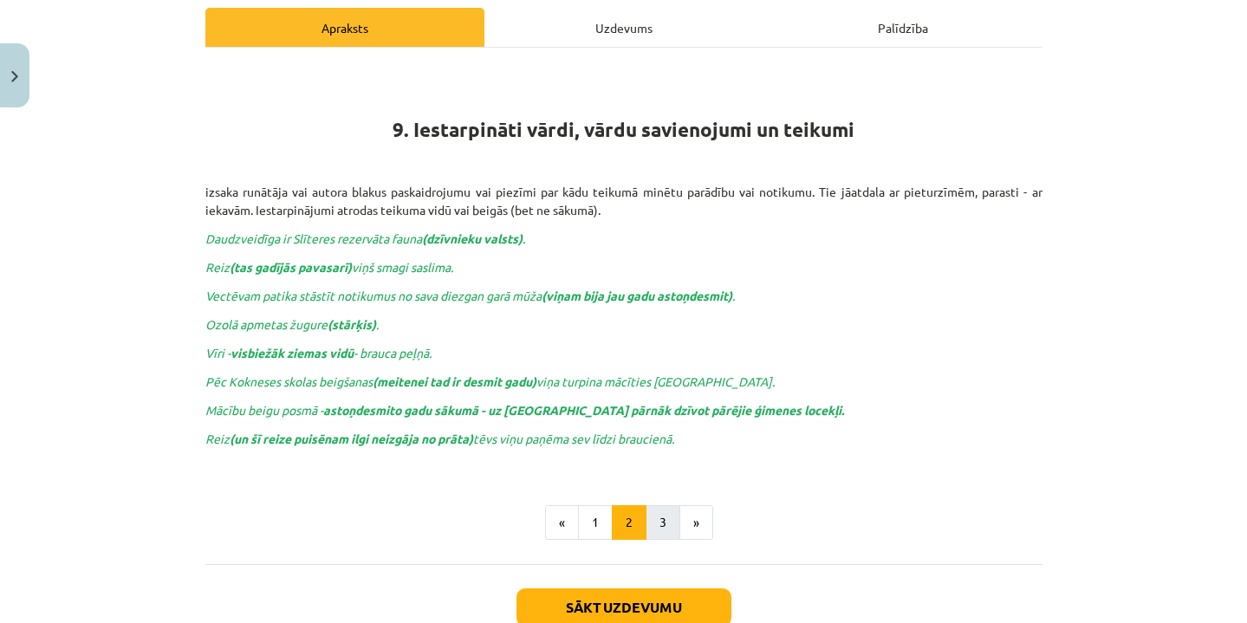
click at [665, 521] on button "3" at bounding box center [662, 522] width 35 height 35
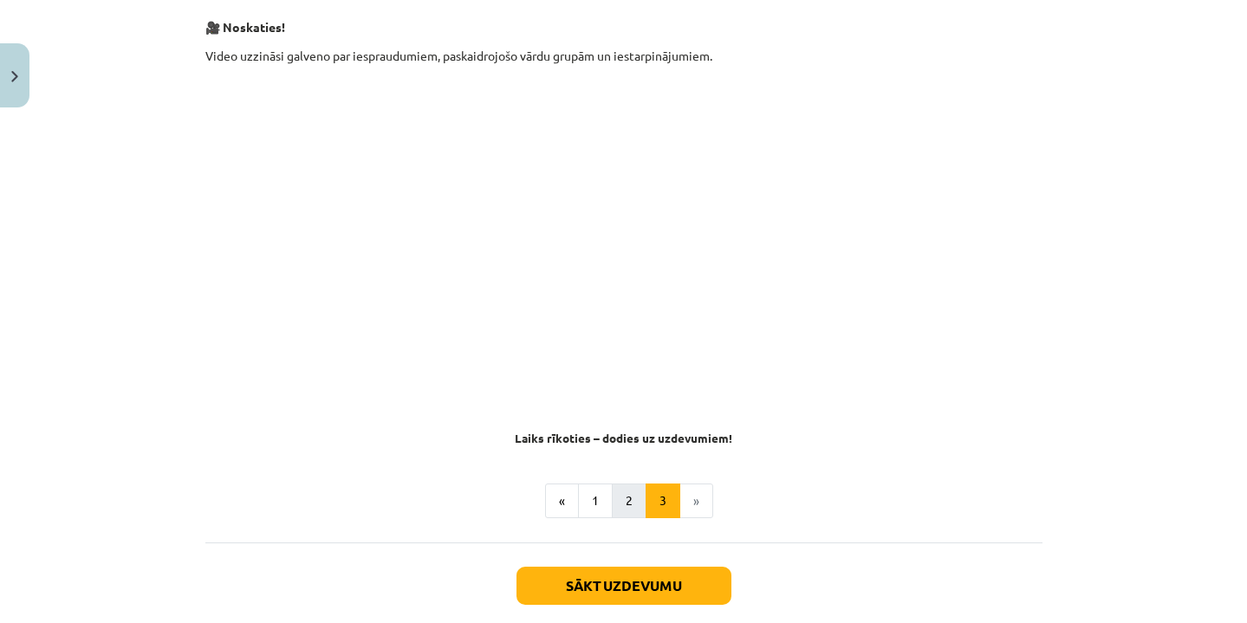
scroll to position [233, 0]
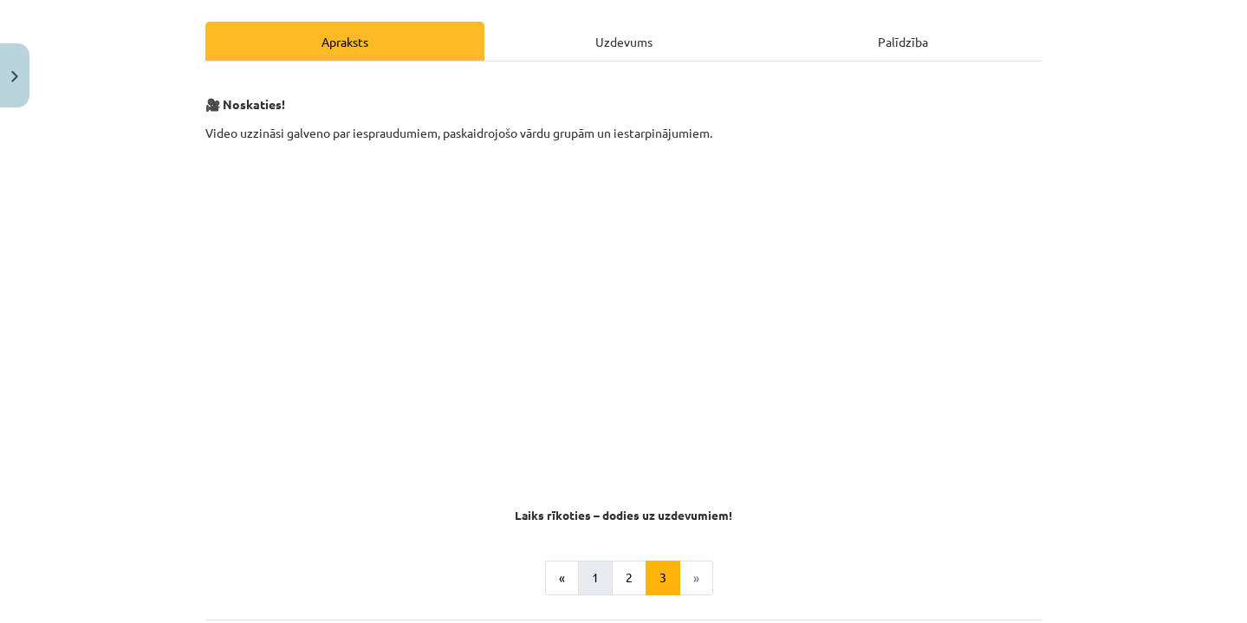
click at [601, 576] on button "1" at bounding box center [595, 577] width 35 height 35
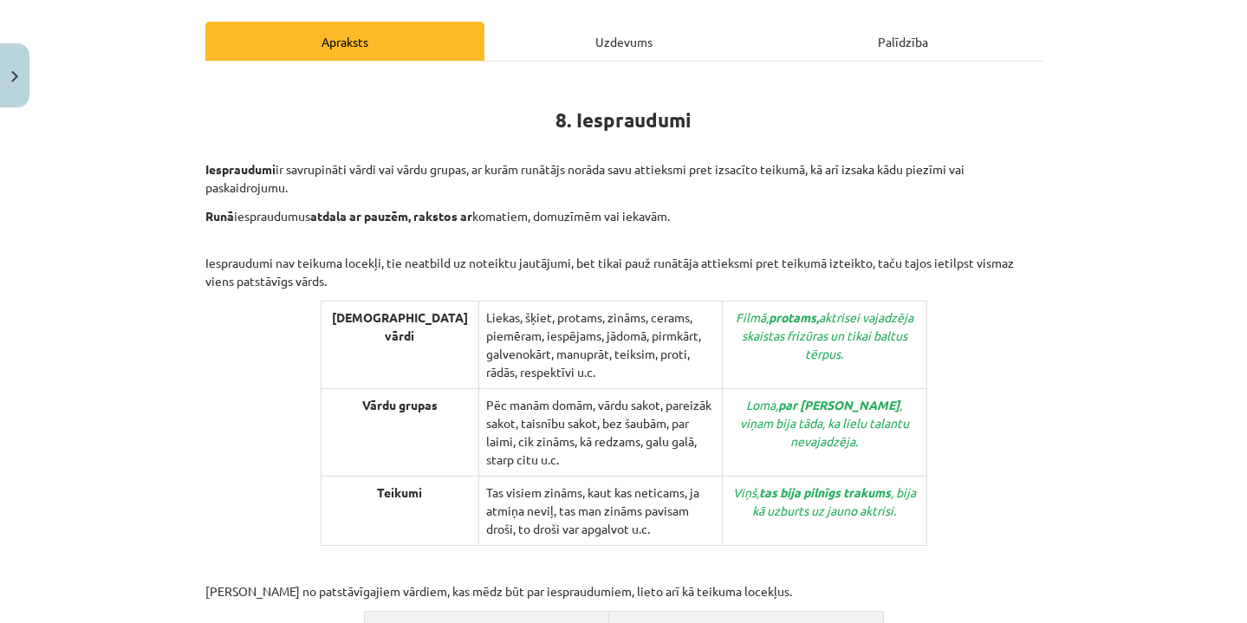
scroll to position [310, 0]
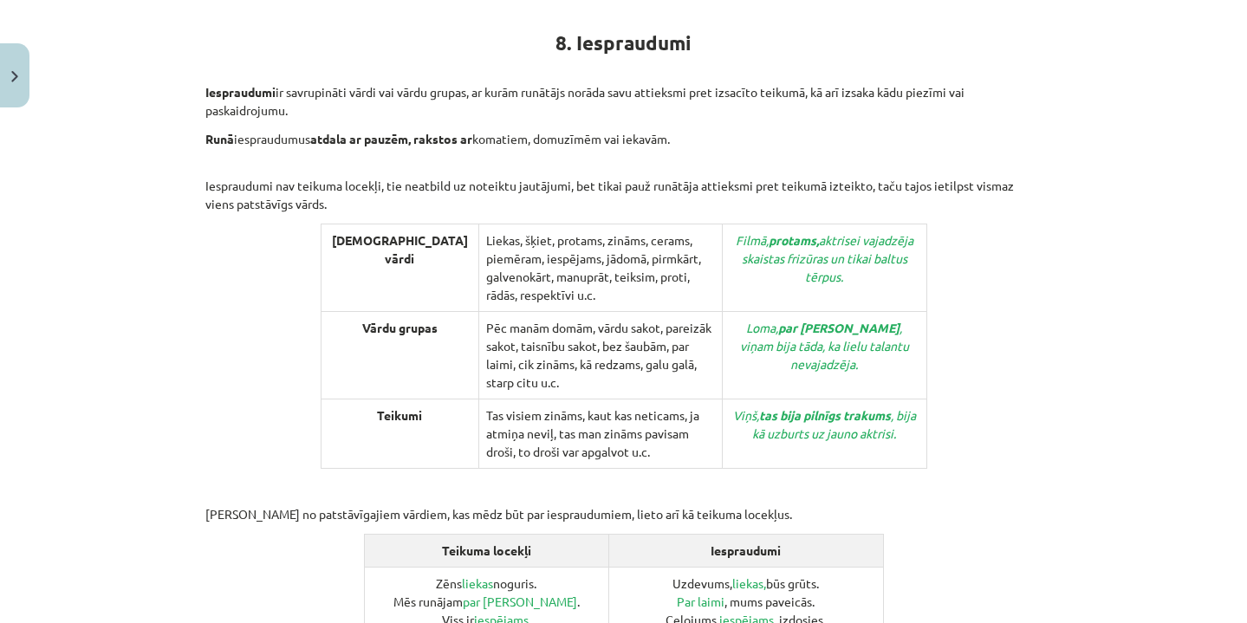
click at [586, 38] on strong "8. Iespraudumi" at bounding box center [623, 42] width 136 height 25
click at [587, 38] on strong "8. Iespraudumi" at bounding box center [623, 42] width 136 height 25
copy strong "Iespraudumi"
click at [812, 69] on h1 "8. Iespraudumi" at bounding box center [623, 39] width 837 height 78
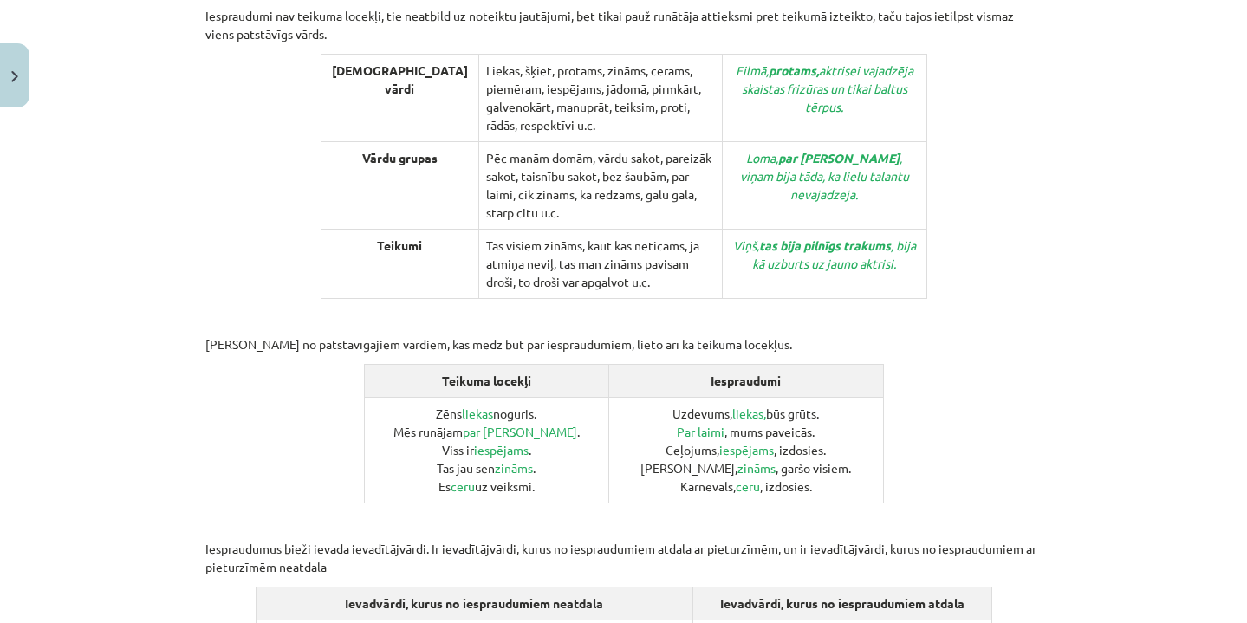
scroll to position [508, 0]
